Goal: Information Seeking & Learning: Learn about a topic

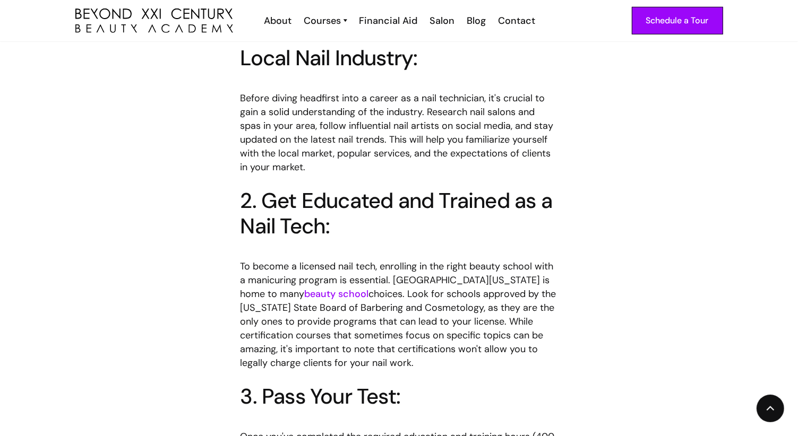
scroll to position [697, 0]
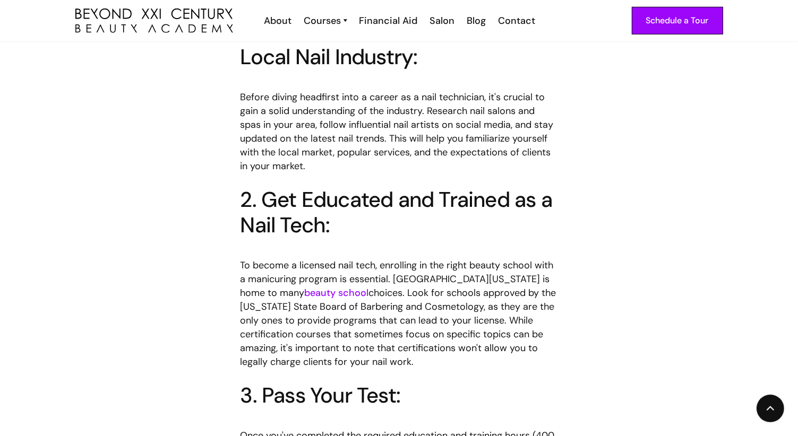
click at [305, 287] on link "beauty school" at bounding box center [337, 293] width 64 height 13
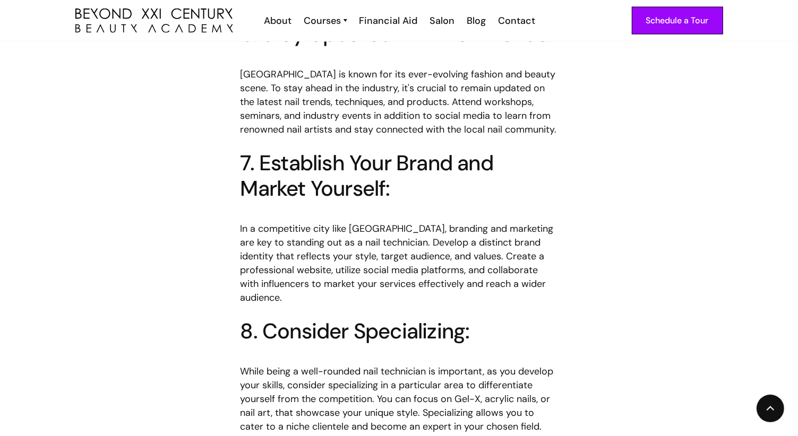
scroll to position [1511, 0]
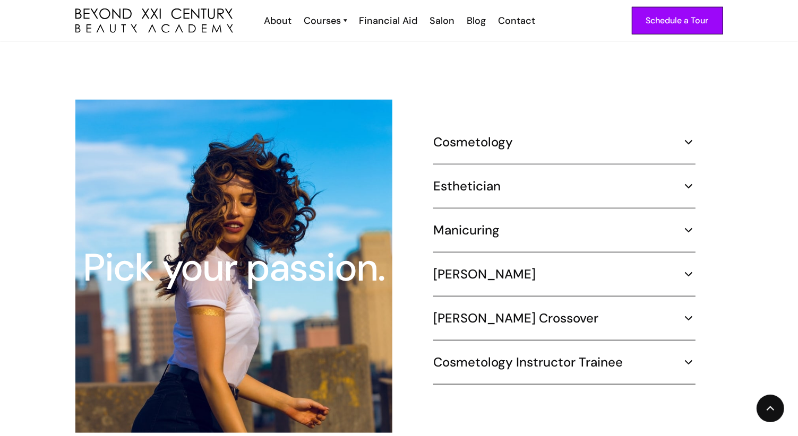
scroll to position [959, 0]
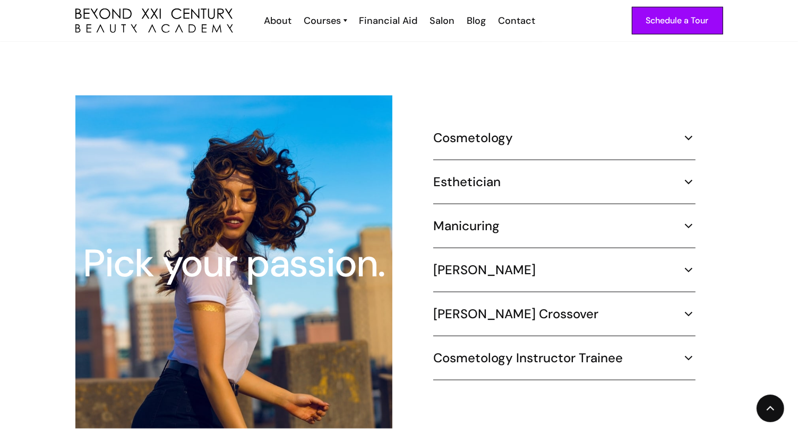
click at [683, 219] on img at bounding box center [688, 226] width 14 height 14
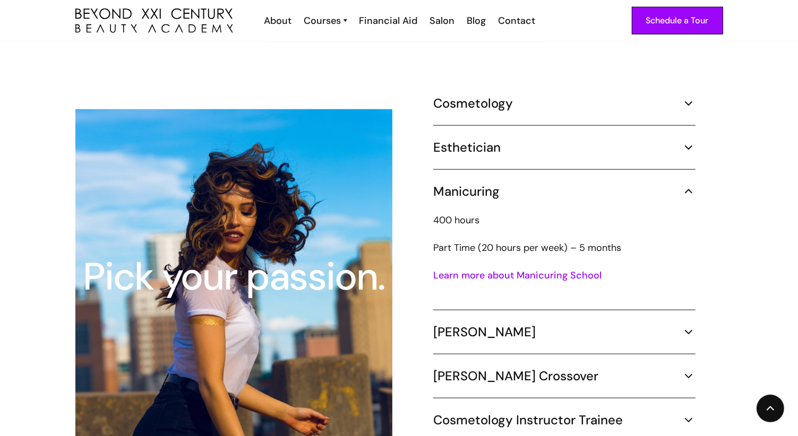
click at [524, 269] on link "Learn more about Manicuring School" at bounding box center [517, 275] width 168 height 13
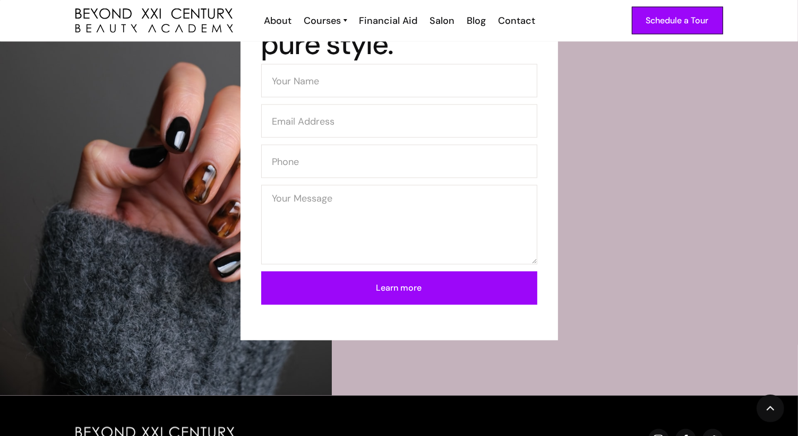
scroll to position [1836, 0]
